Goal: Navigation & Orientation: Find specific page/section

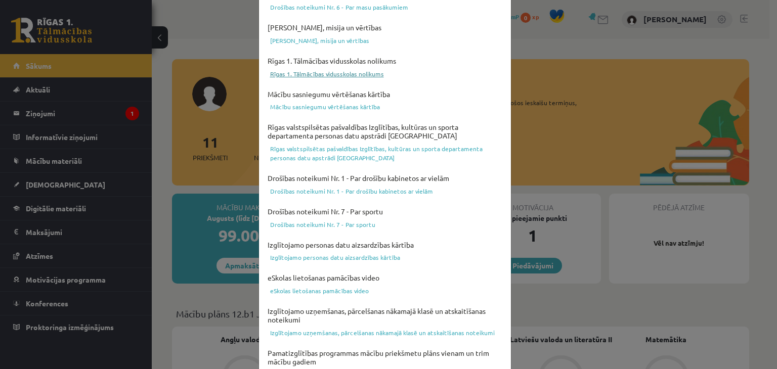
scroll to position [359, 0]
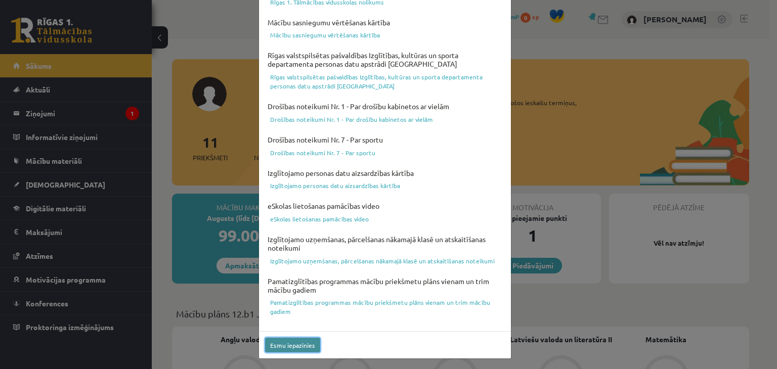
click at [285, 341] on button "Esmu iepazinies" at bounding box center [292, 345] width 55 height 15
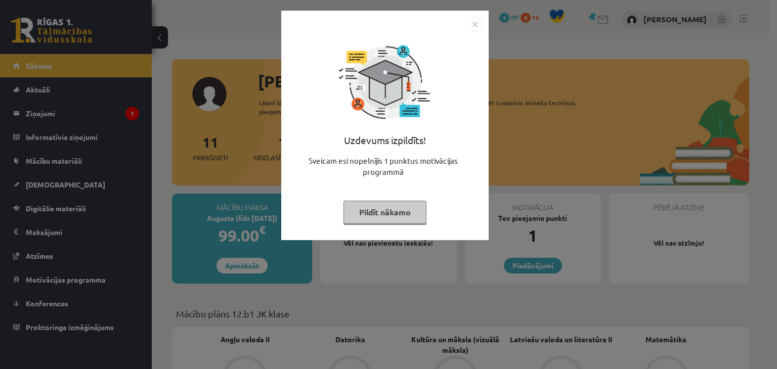
click at [376, 217] on button "Pildīt nākamo" at bounding box center [384, 212] width 83 height 23
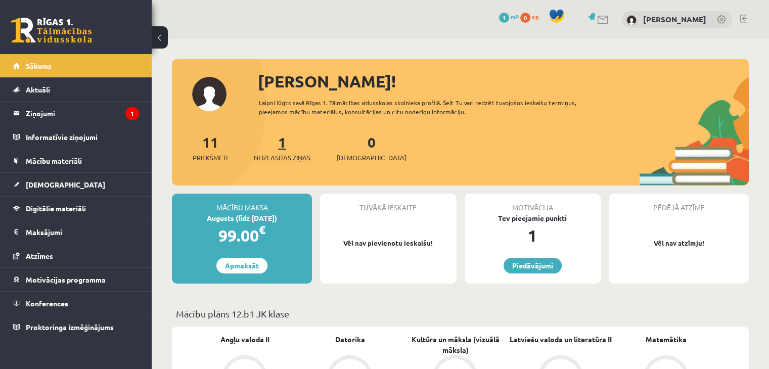
click at [282, 143] on link "1 Neizlasītās ziņas" at bounding box center [282, 148] width 57 height 30
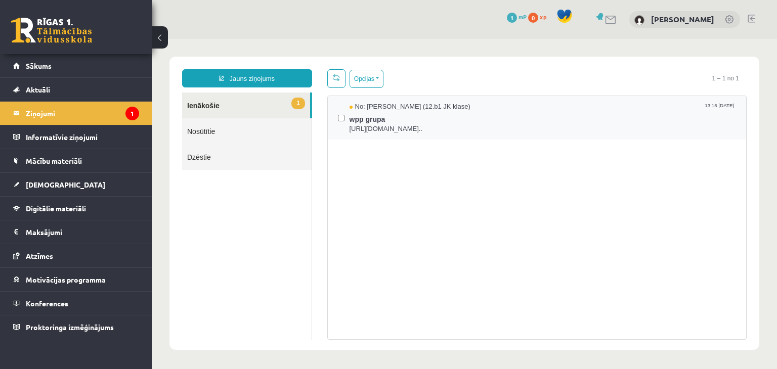
click at [430, 134] on div "No: Megija Balabkina (12.b1 JK klase) 13:15 18/08/2025 wpp grupa https://chat.w…" at bounding box center [537, 117] width 419 height 43
click at [24, 65] on link "Sākums" at bounding box center [76, 65] width 126 height 23
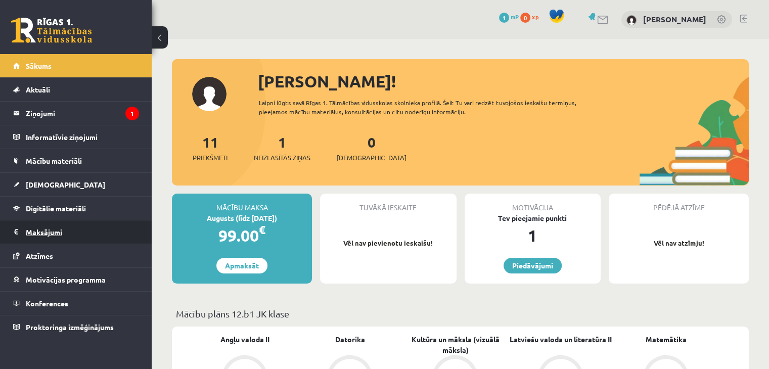
click at [52, 232] on legend "Maksājumi 0" at bounding box center [82, 231] width 113 height 23
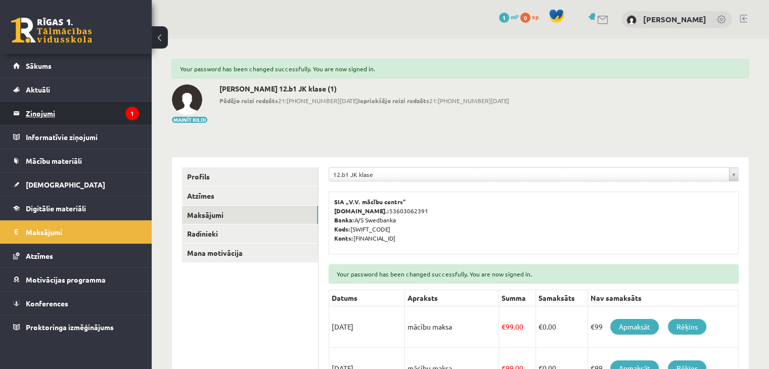
click at [61, 109] on legend "Ziņojumi 1" at bounding box center [82, 113] width 113 height 23
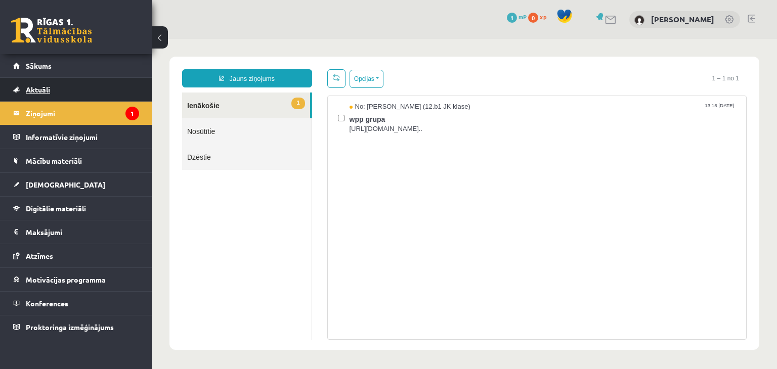
click at [79, 81] on link "Aktuāli" at bounding box center [76, 89] width 126 height 23
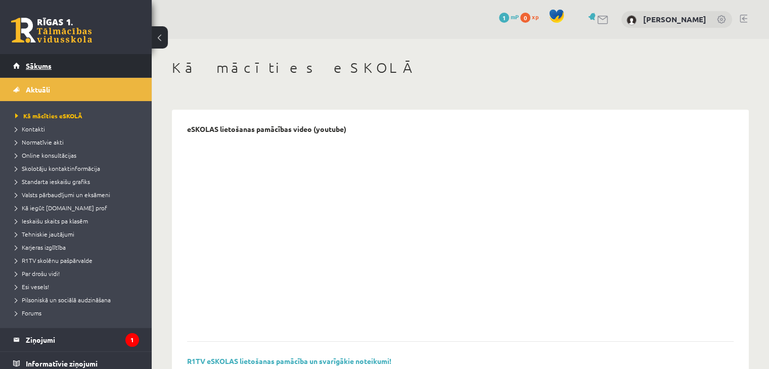
click at [84, 69] on link "Sākums" at bounding box center [76, 65] width 126 height 23
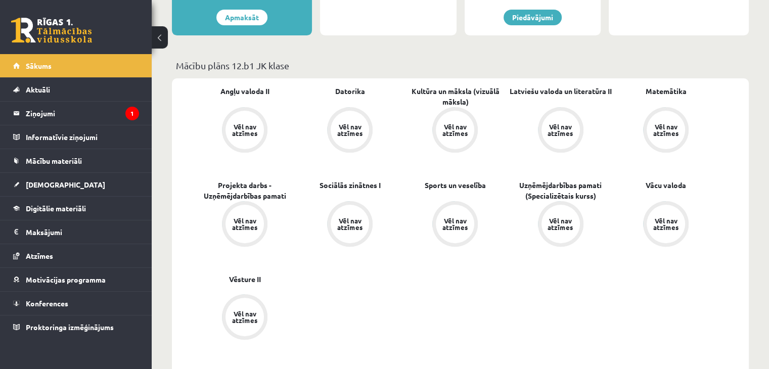
scroll to position [253, 0]
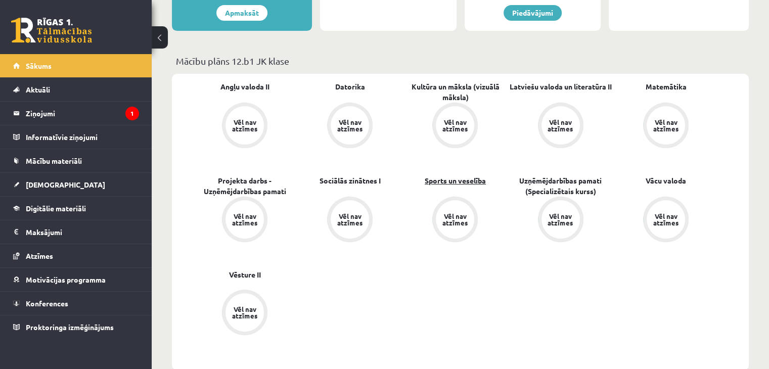
click at [442, 178] on link "Sports un veselība" at bounding box center [455, 180] width 61 height 11
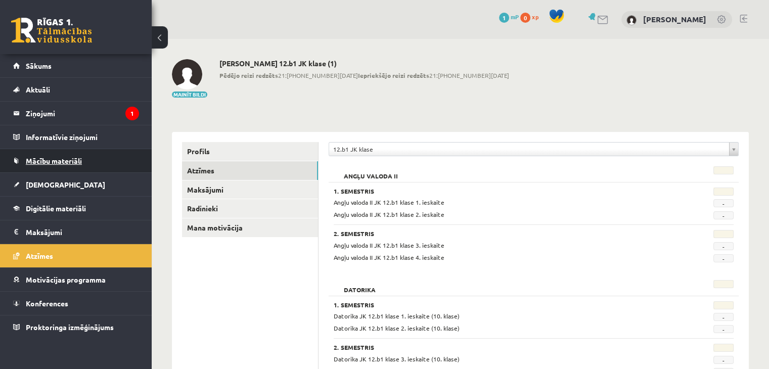
click at [54, 165] on link "Mācību materiāli" at bounding box center [76, 160] width 126 height 23
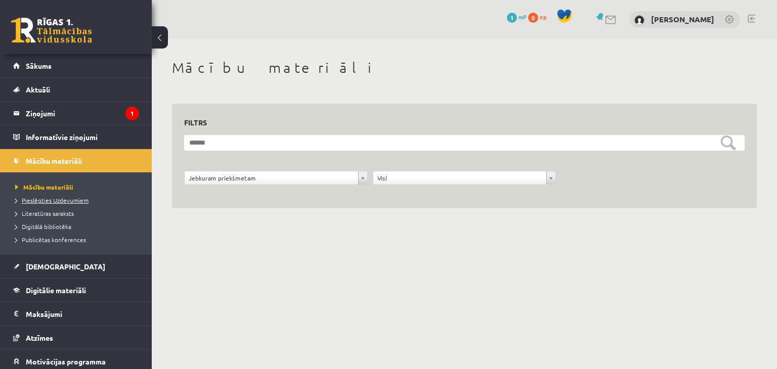
click at [65, 200] on span "Pieslēgties Uzdevumiem" at bounding box center [51, 200] width 73 height 8
click at [51, 264] on span "[DEMOGRAPHIC_DATA]" at bounding box center [65, 266] width 79 height 9
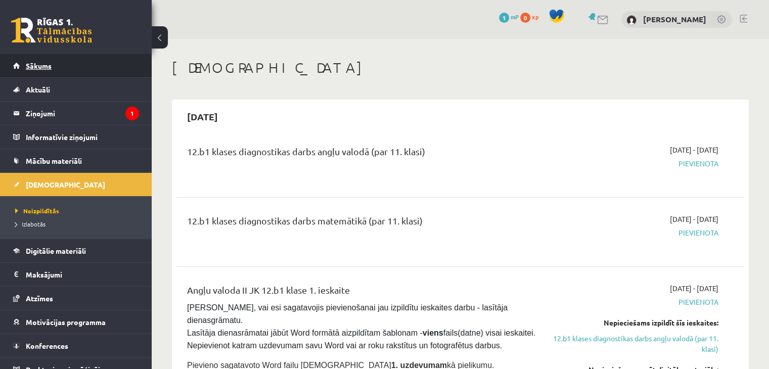
click at [53, 70] on link "Sākums" at bounding box center [76, 65] width 126 height 23
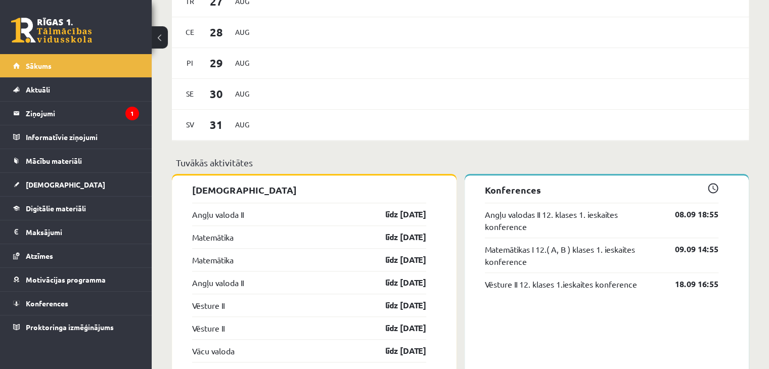
scroll to position [860, 0]
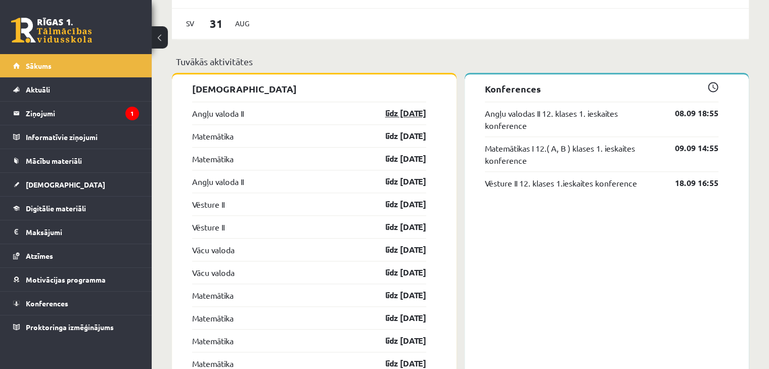
click at [413, 118] on link "līdz [DATE]" at bounding box center [397, 113] width 59 height 12
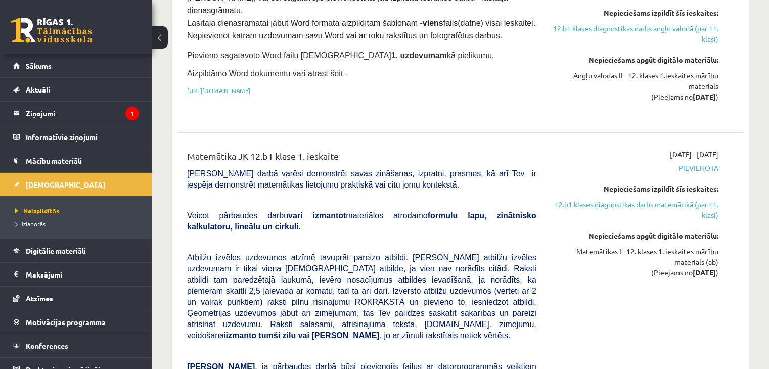
scroll to position [354, 0]
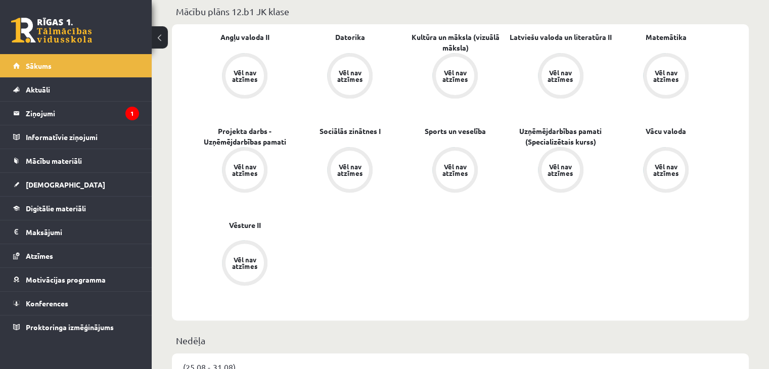
scroll to position [303, 0]
click at [71, 162] on span "Mācību materiāli" at bounding box center [54, 160] width 56 height 9
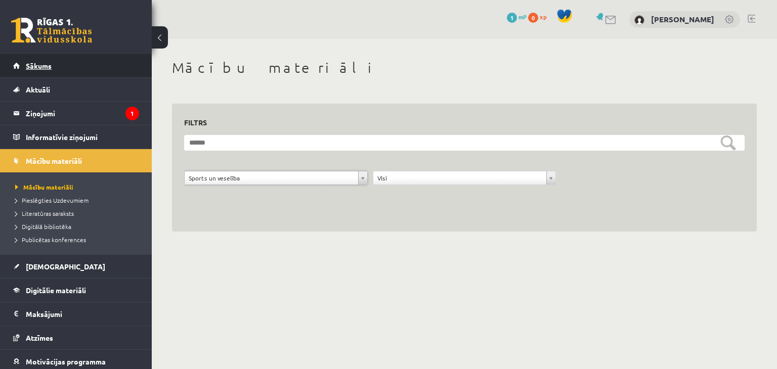
click at [39, 73] on link "Sākums" at bounding box center [76, 65] width 126 height 23
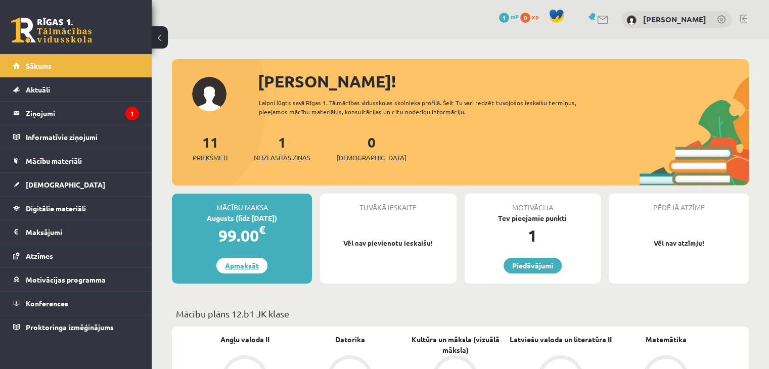
click at [236, 267] on link "Apmaksāt" at bounding box center [241, 266] width 51 height 16
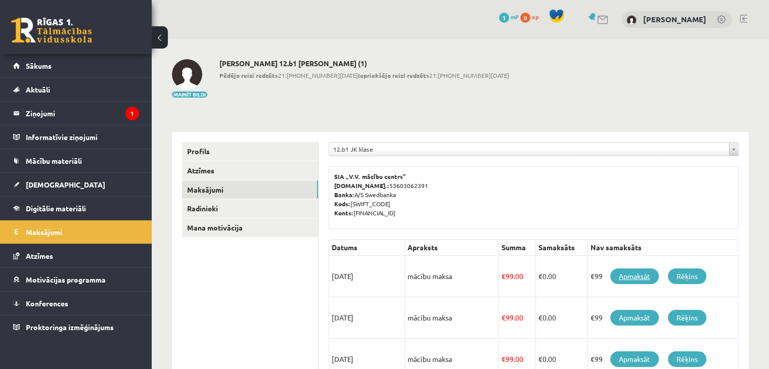
click at [630, 280] on link "Apmaksāt" at bounding box center [634, 276] width 49 height 16
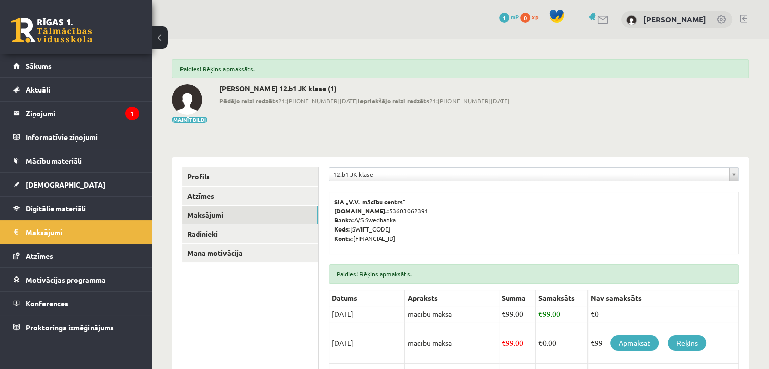
click at [40, 69] on span "Sākums" at bounding box center [39, 65] width 26 height 9
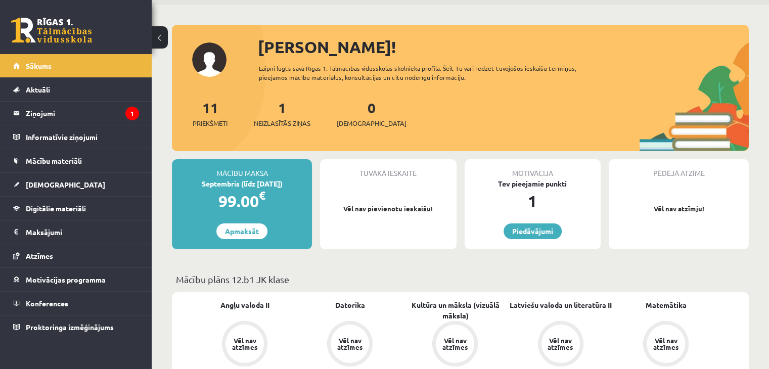
scroll to position [51, 0]
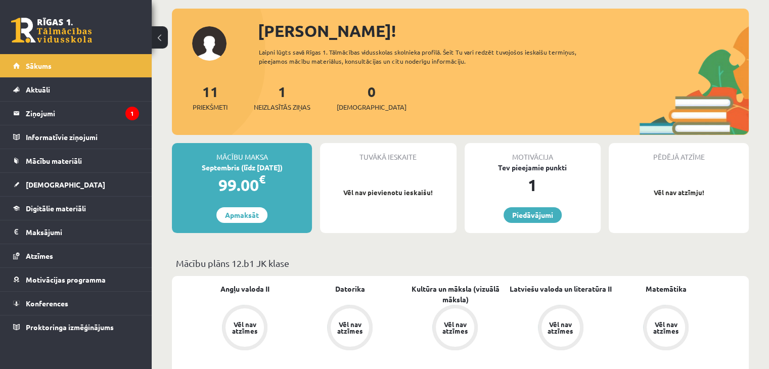
click at [197, 93] on div "11 Priekšmeti" at bounding box center [210, 96] width 35 height 31
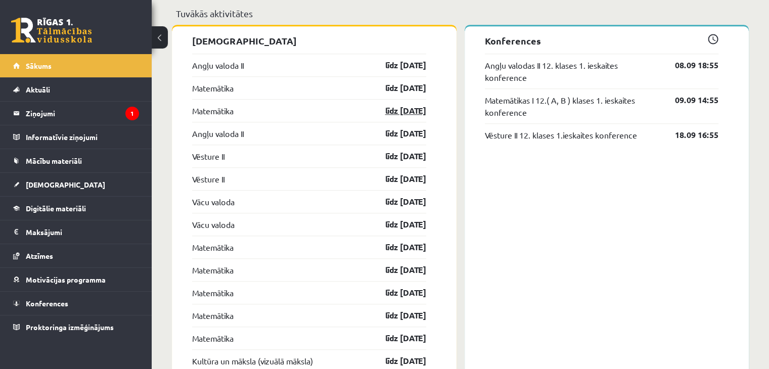
scroll to position [959, 0]
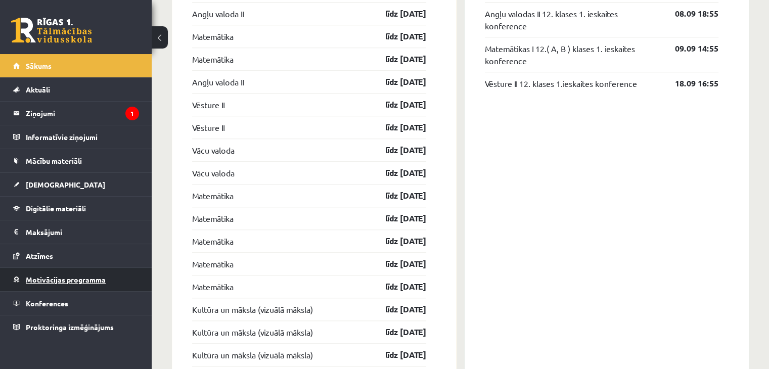
click at [67, 282] on link "Motivācijas programma" at bounding box center [76, 279] width 126 height 23
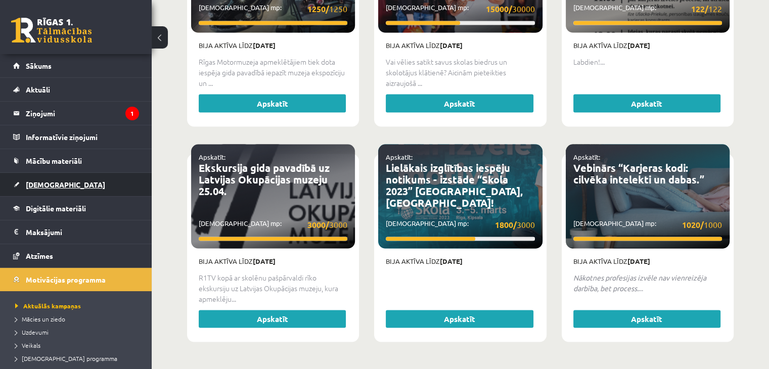
click at [69, 178] on link "[DEMOGRAPHIC_DATA]" at bounding box center [76, 184] width 126 height 23
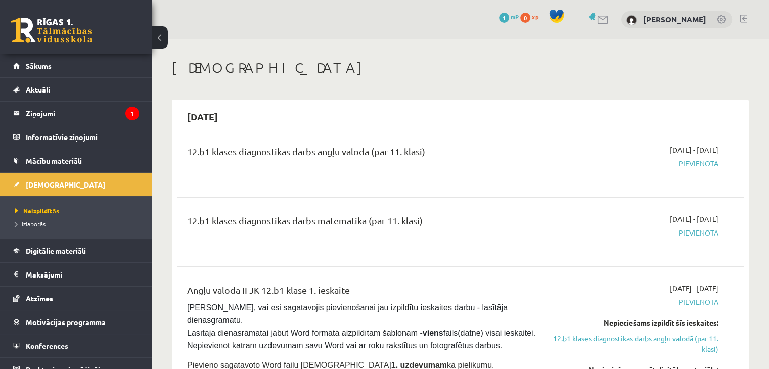
drag, startPoint x: 387, startPoint y: 147, endPoint x: 587, endPoint y: 144, distance: 199.7
click at [390, 146] on div "12.b1 klases diagnostikas darbs angļu valodā (par 11. klasi)" at bounding box center [361, 154] width 349 height 19
click at [261, 106] on div "2025-09-15" at bounding box center [460, 117] width 567 height 24
click at [34, 115] on legend "Ziņojumi 1" at bounding box center [82, 113] width 113 height 23
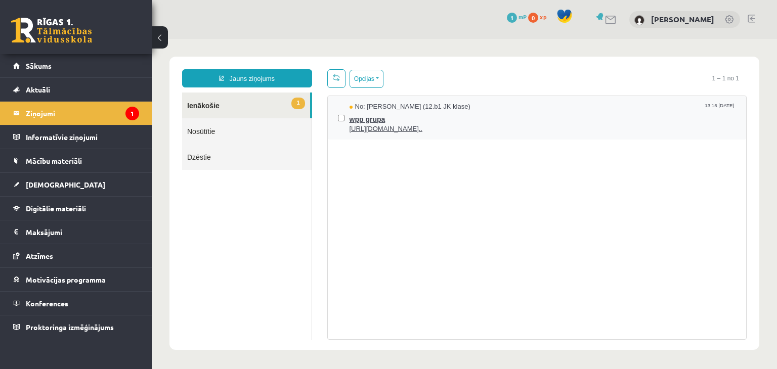
click at [536, 113] on span "wpp grupa" at bounding box center [542, 118] width 387 height 13
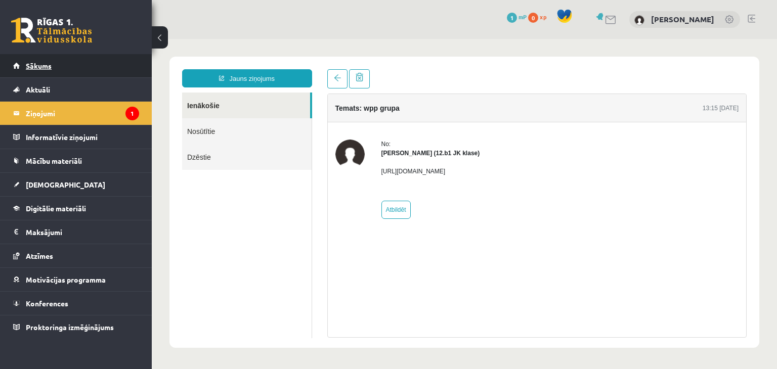
click at [58, 65] on link "Sākums" at bounding box center [76, 65] width 126 height 23
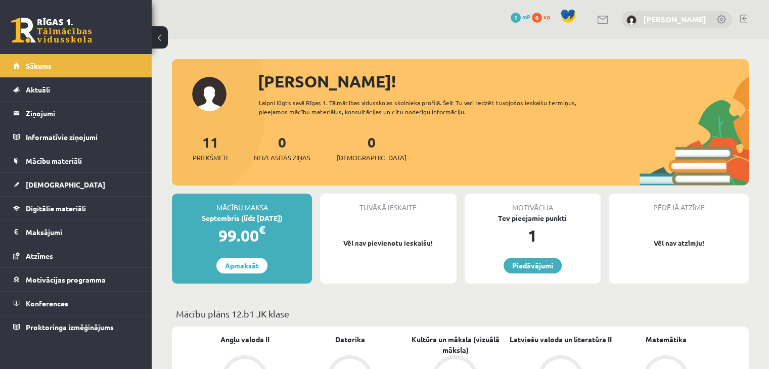
click at [698, 17] on link "[PERSON_NAME]" at bounding box center [674, 19] width 63 height 10
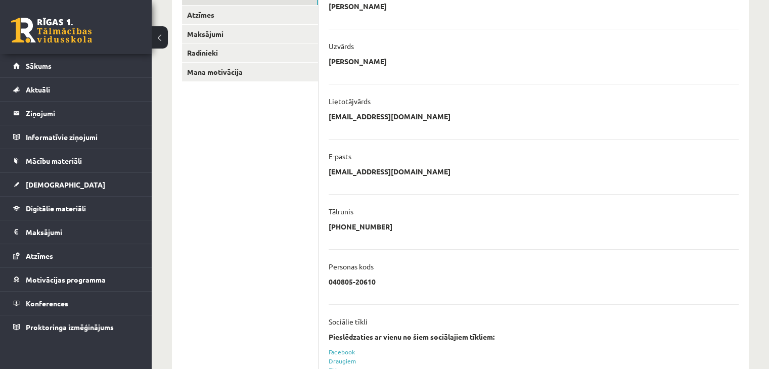
scroll to position [240, 0]
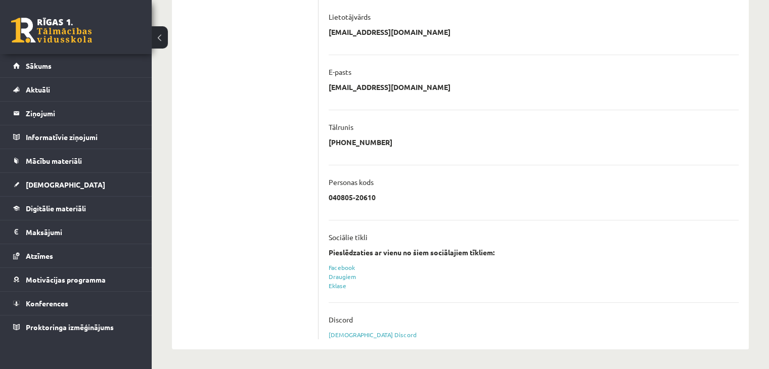
click at [355, 337] on div "[DEMOGRAPHIC_DATA] Discord" at bounding box center [534, 334] width 410 height 9
click at [355, 335] on link "[DEMOGRAPHIC_DATA] Discord" at bounding box center [373, 335] width 88 height 8
